Goal: Task Accomplishment & Management: Manage account settings

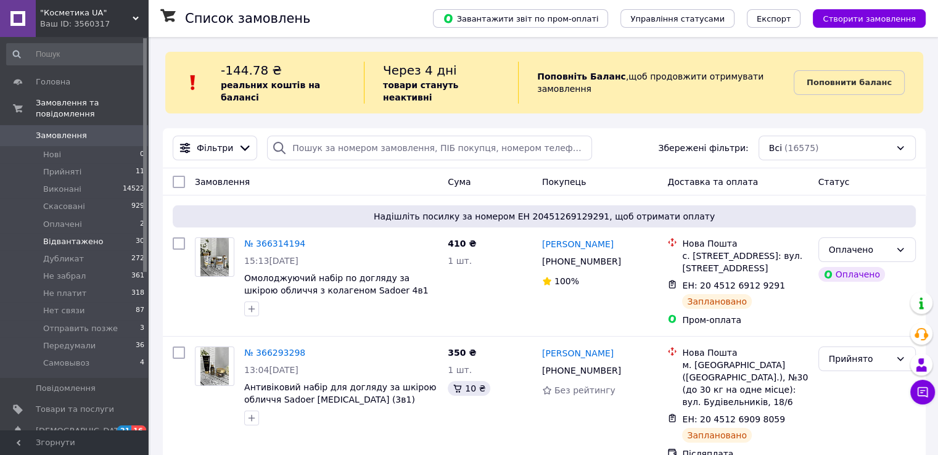
click at [82, 236] on span "Відвантажено" at bounding box center [73, 241] width 60 height 11
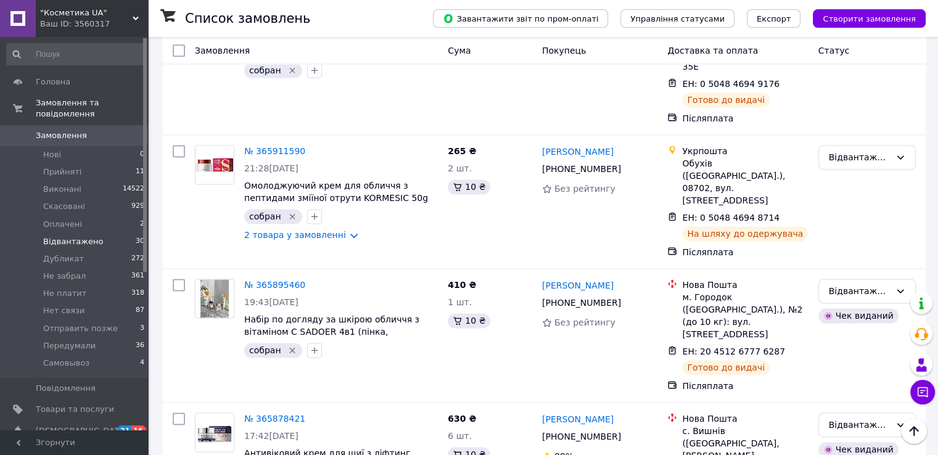
scroll to position [1697, 0]
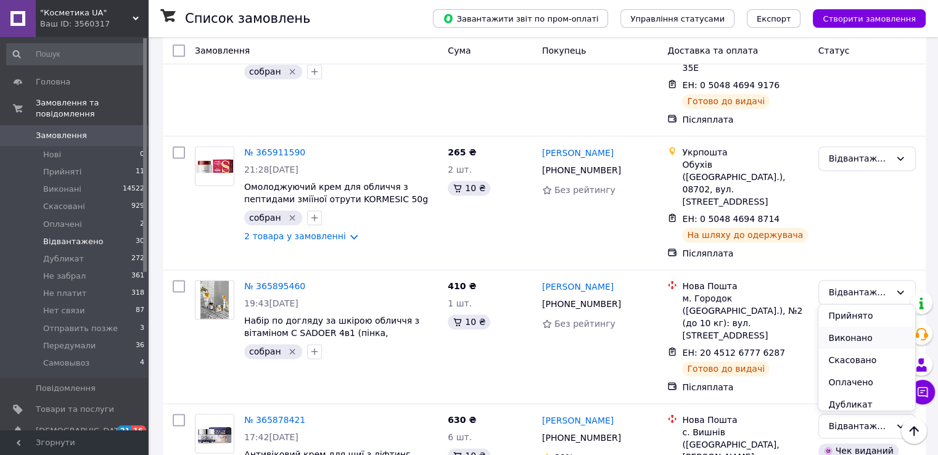
click at [853, 336] on li "Виконано" at bounding box center [866, 338] width 96 height 22
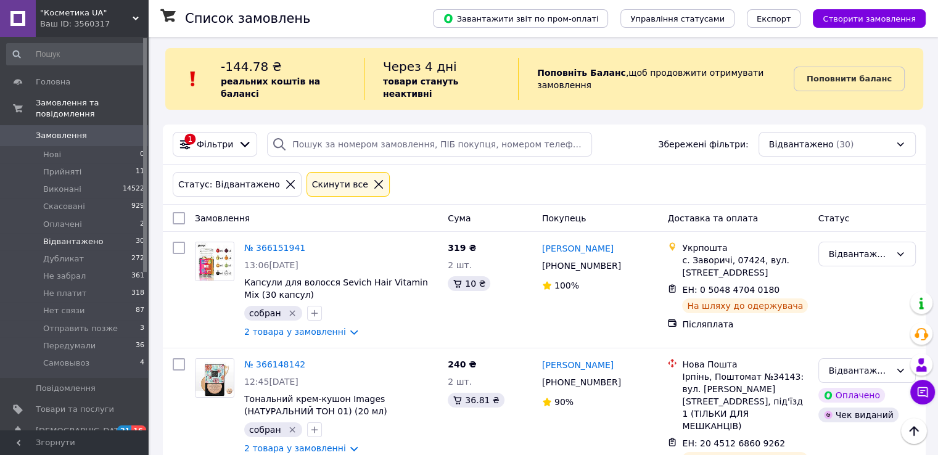
scroll to position [0, 0]
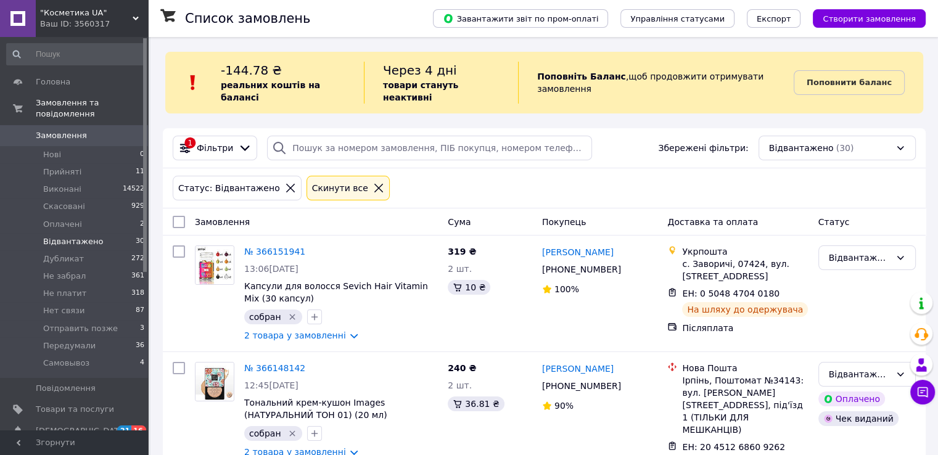
click at [54, 130] on span "Замовлення" at bounding box center [61, 135] width 51 height 11
